Goal: Task Accomplishment & Management: Use online tool/utility

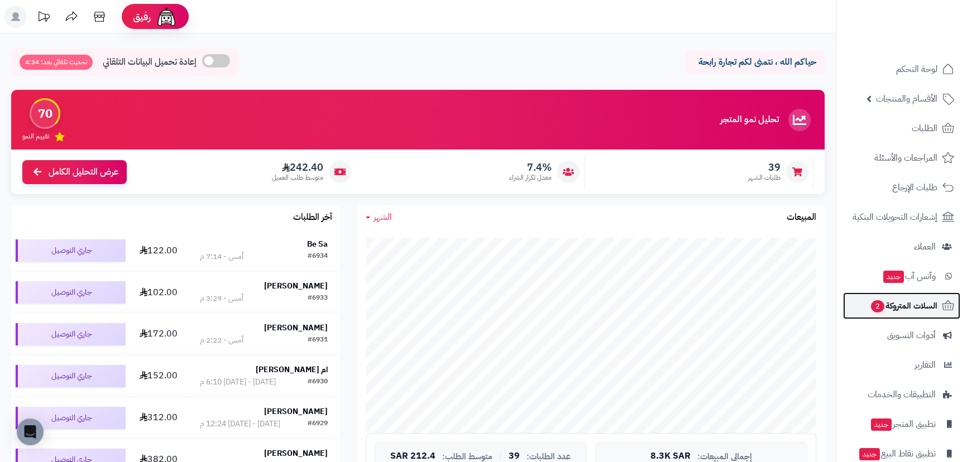
click at [886, 296] on link "السلات المتروكة 2" at bounding box center [901, 306] width 117 height 27
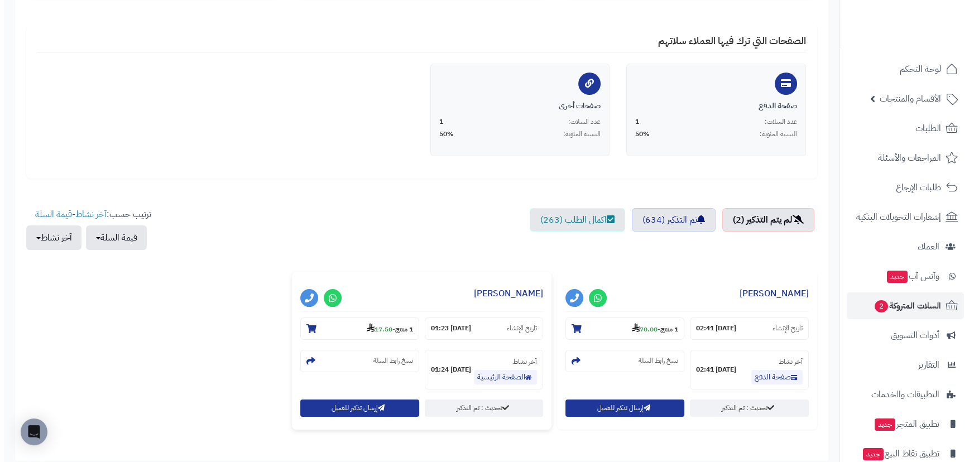
scroll to position [203, 0]
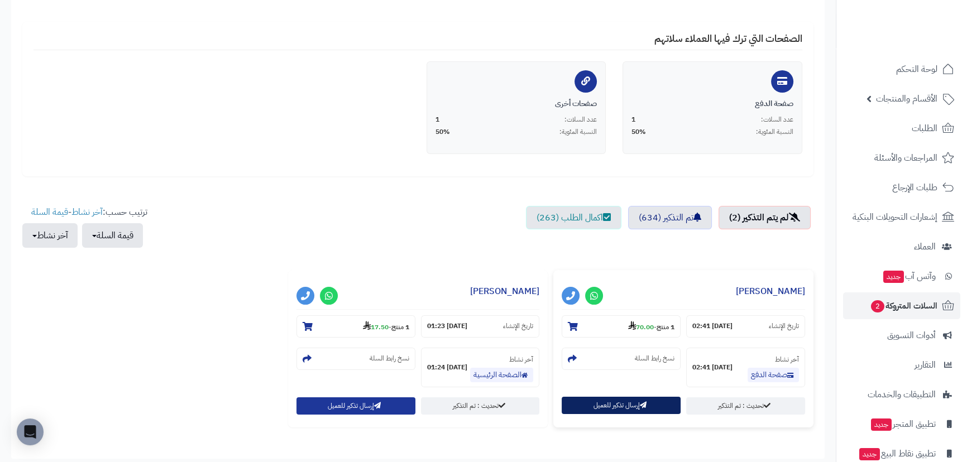
click at [603, 408] on button "إرسال تذكير للعميل" at bounding box center [621, 405] width 119 height 17
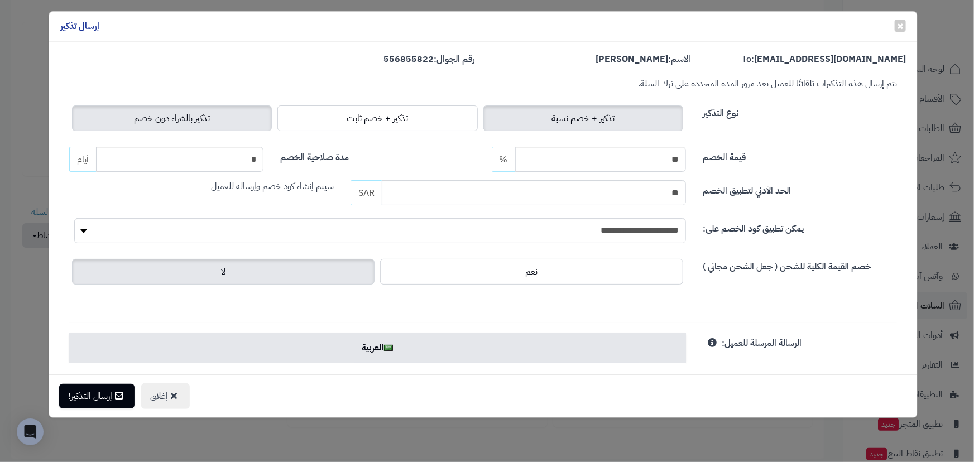
click at [163, 117] on span "تذكير بالشراء دون خصم" at bounding box center [172, 118] width 76 height 13
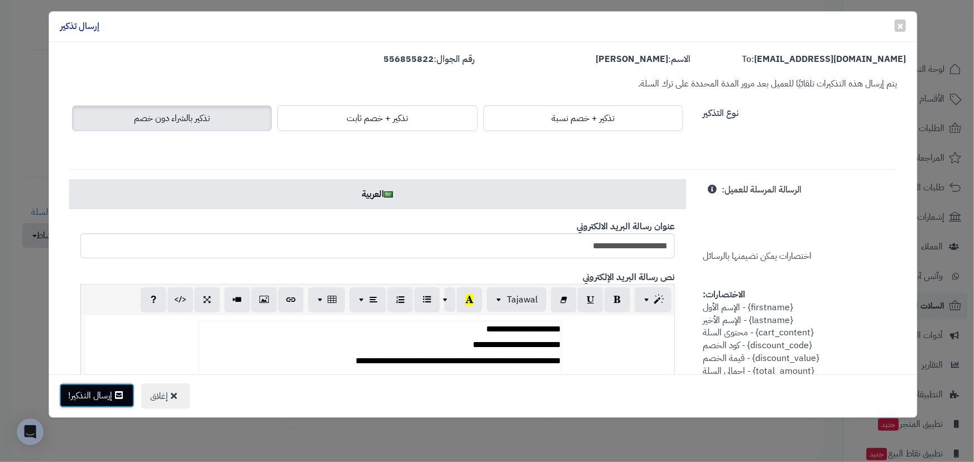
click at [104, 395] on button "إرسال التذكير!" at bounding box center [96, 396] width 75 height 25
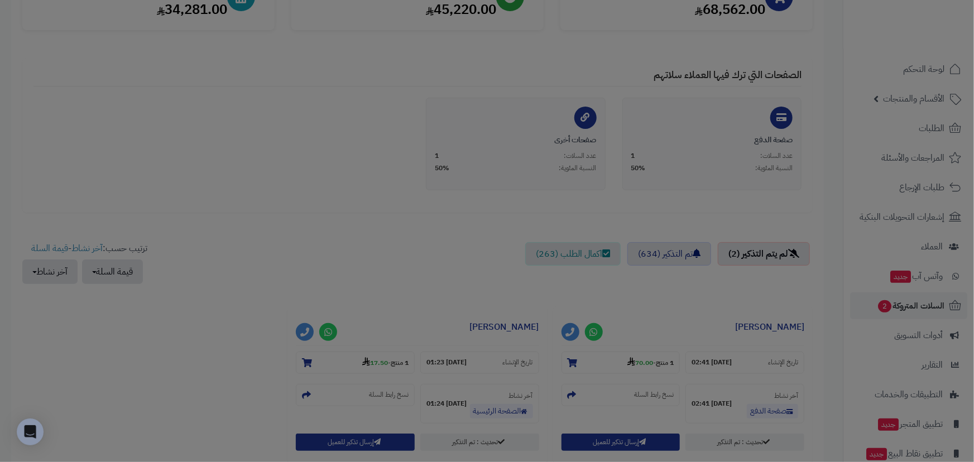
scroll to position [239, 0]
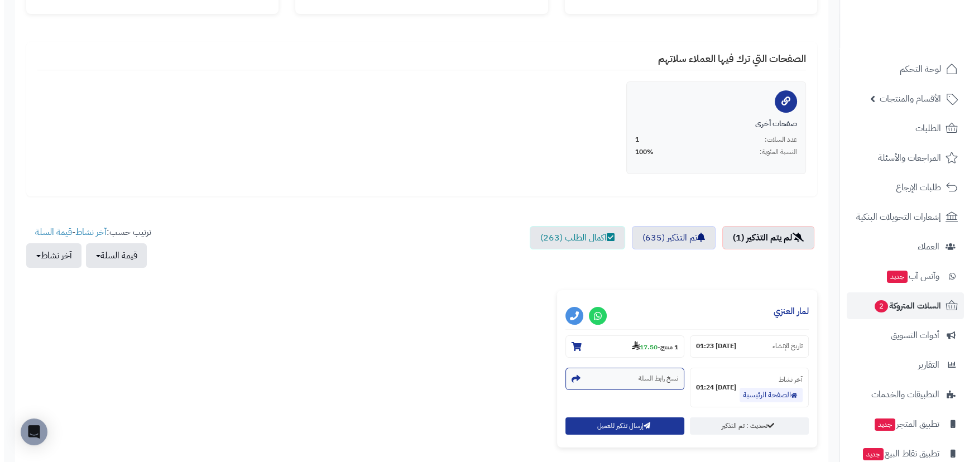
scroll to position [203, 0]
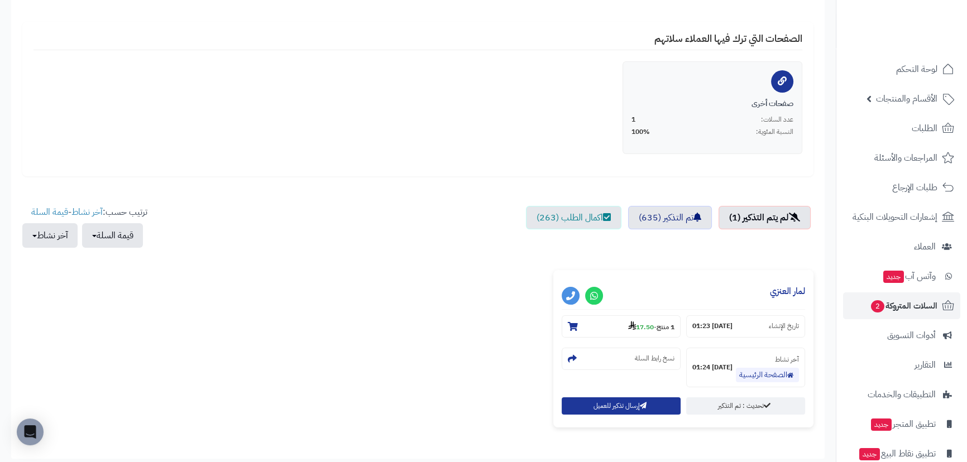
click at [611, 419] on div "**********" at bounding box center [683, 348] width 260 height 157
click at [615, 411] on button "إرسال تذكير للعميل" at bounding box center [621, 405] width 119 height 17
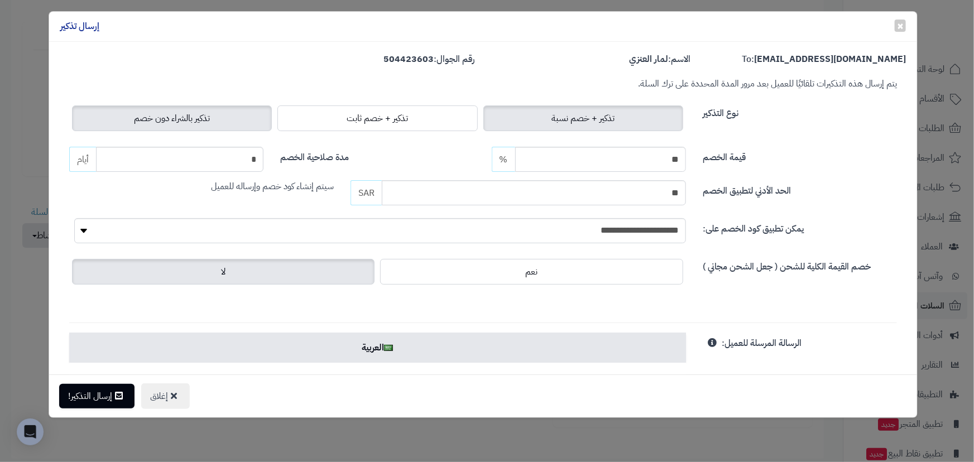
click at [186, 111] on label "تذكير بالشراء دون خصم" at bounding box center [172, 119] width 200 height 26
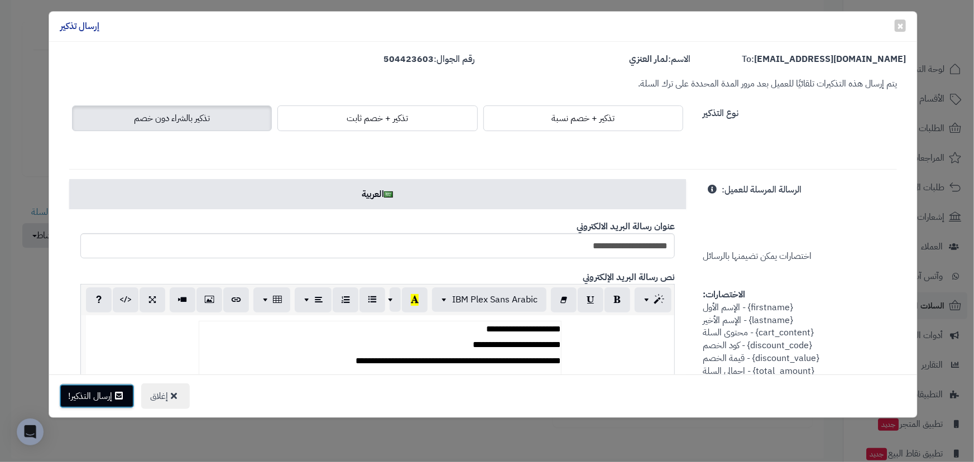
drag, startPoint x: 113, startPoint y: 400, endPoint x: 111, endPoint y: 284, distance: 115.6
click at [112, 399] on button "إرسال التذكير!" at bounding box center [96, 396] width 75 height 25
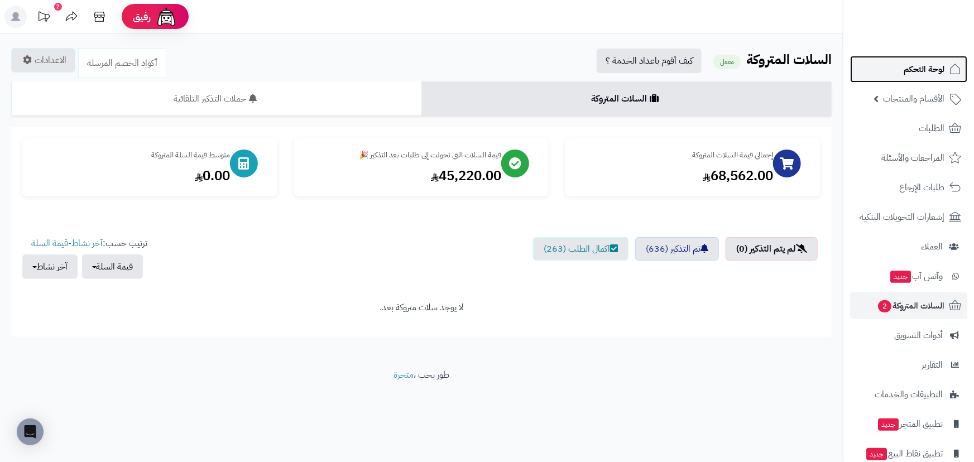
click at [950, 78] on link "لوحة التحكم" at bounding box center [908, 69] width 117 height 27
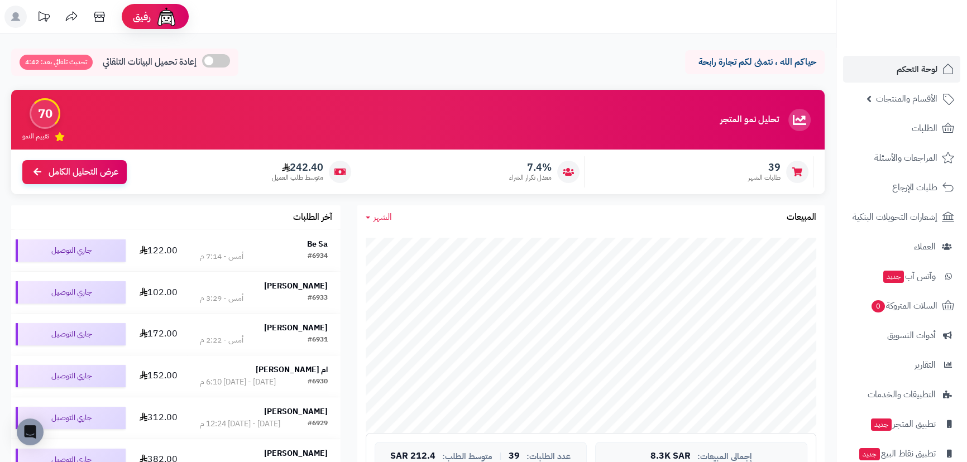
click at [723, 233] on div "جاري التحميل... إجمالي المبيعات: 8.3K SAR عدد الطلبات: 39 | متوسط الطلب: 212.4 …" at bounding box center [590, 414] width 467 height 369
click at [906, 74] on span "لوحة التحكم" at bounding box center [917, 69] width 41 height 16
